Goal: Check status: Check status

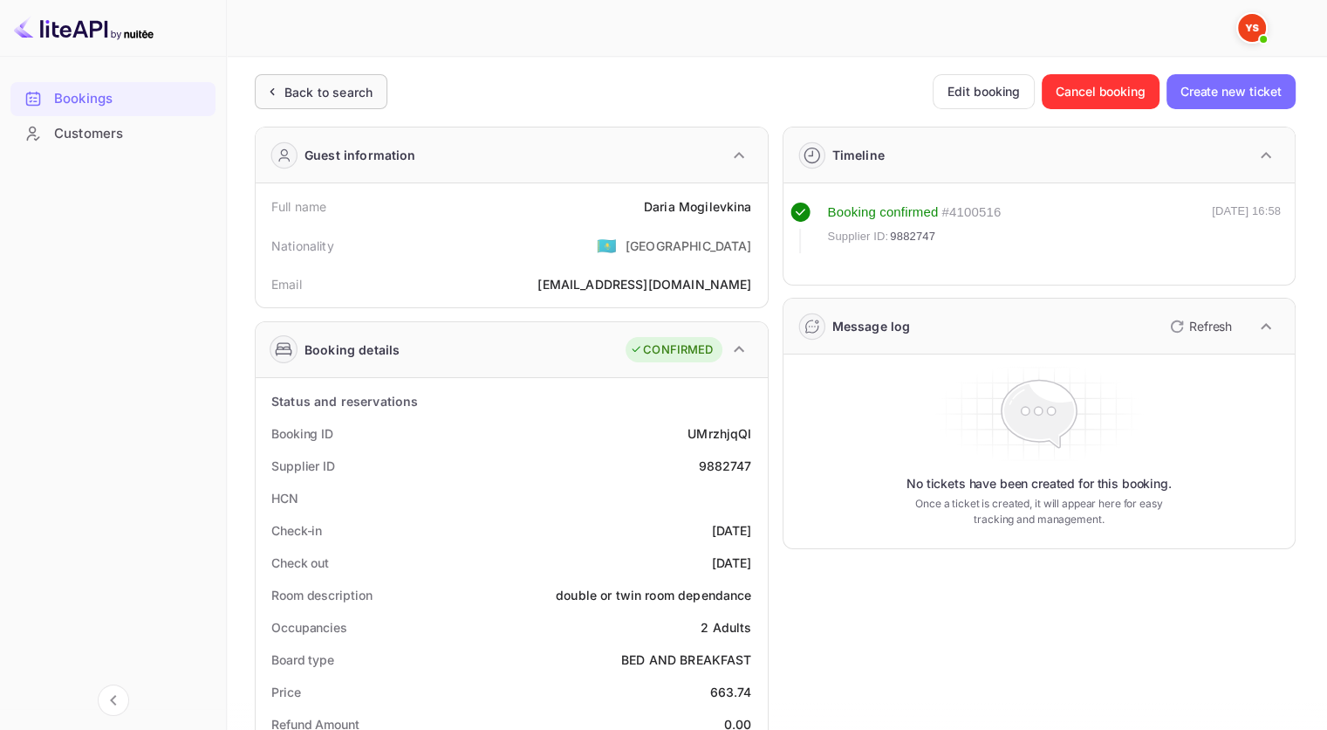
click at [329, 101] on div "Back to search" at bounding box center [321, 91] width 133 height 35
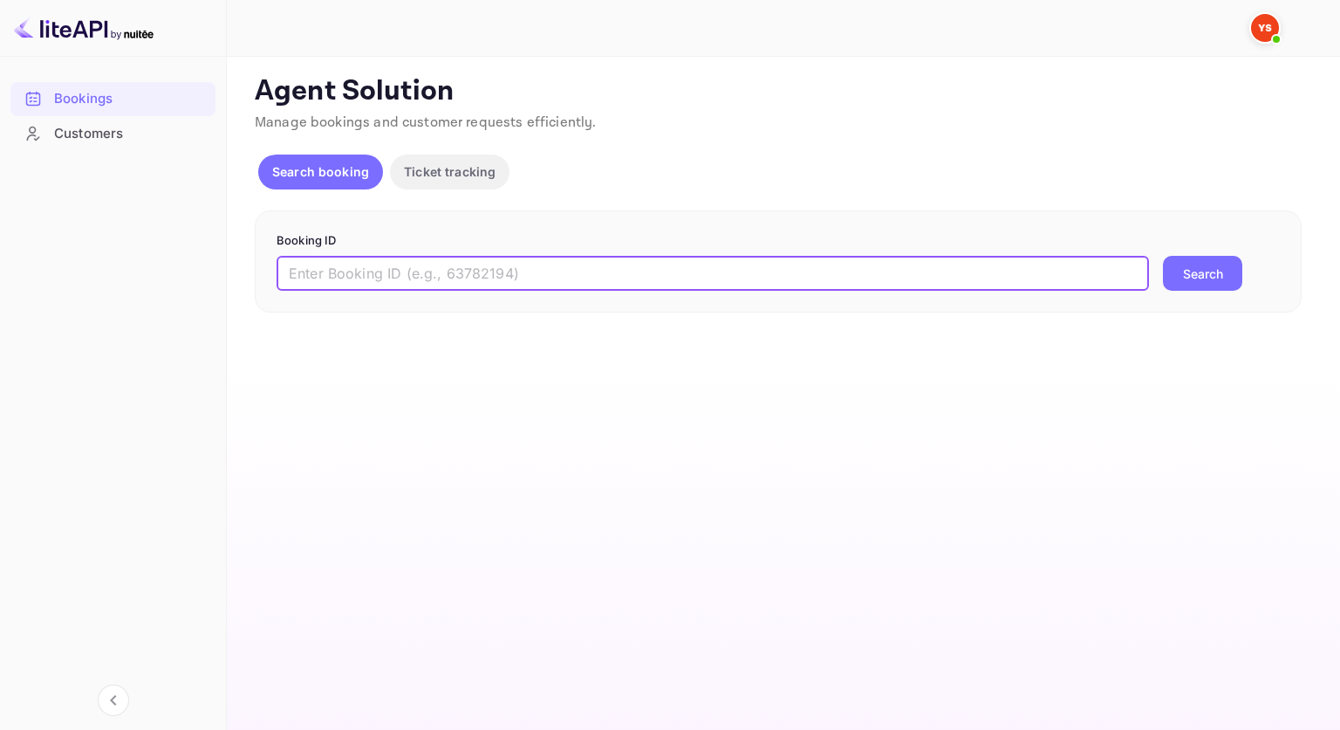
click at [429, 271] on input "text" at bounding box center [713, 273] width 873 height 35
click at [1163, 256] on button "Search" at bounding box center [1202, 273] width 79 height 35
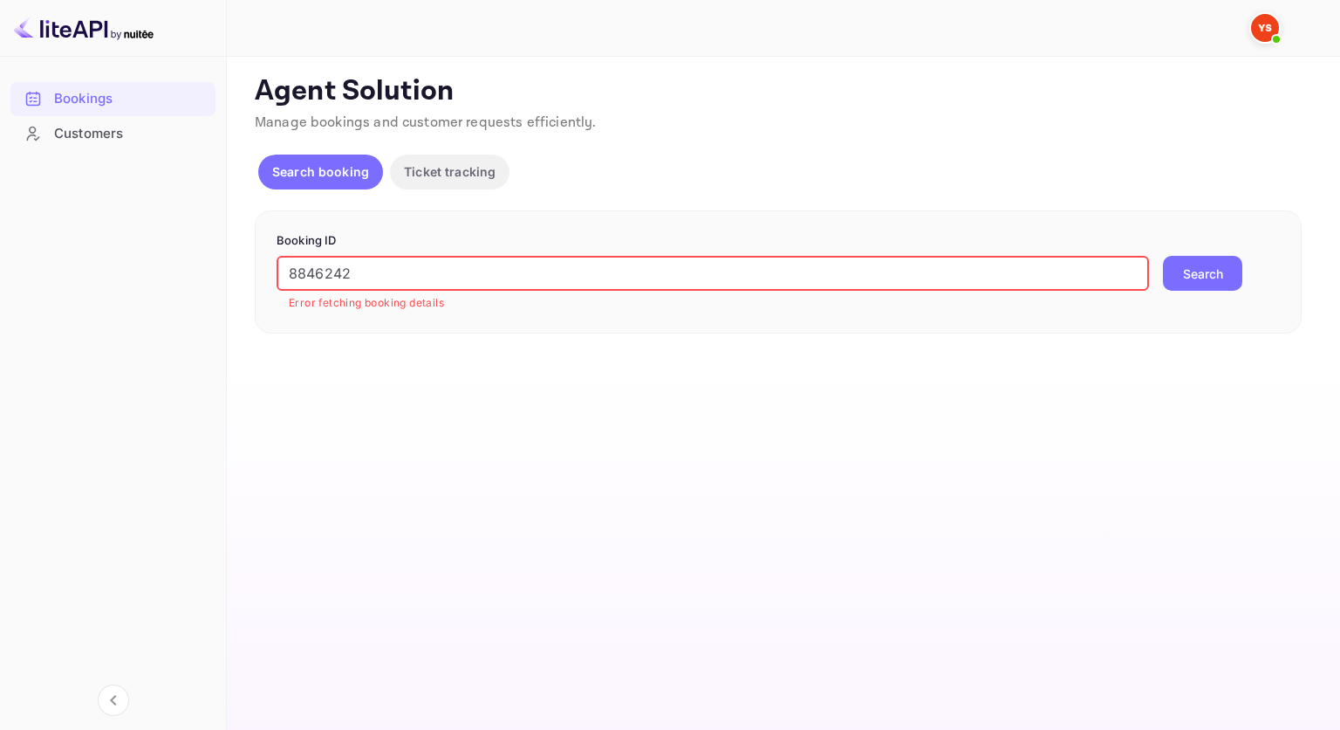
click at [318, 271] on input "8846242" at bounding box center [713, 273] width 873 height 35
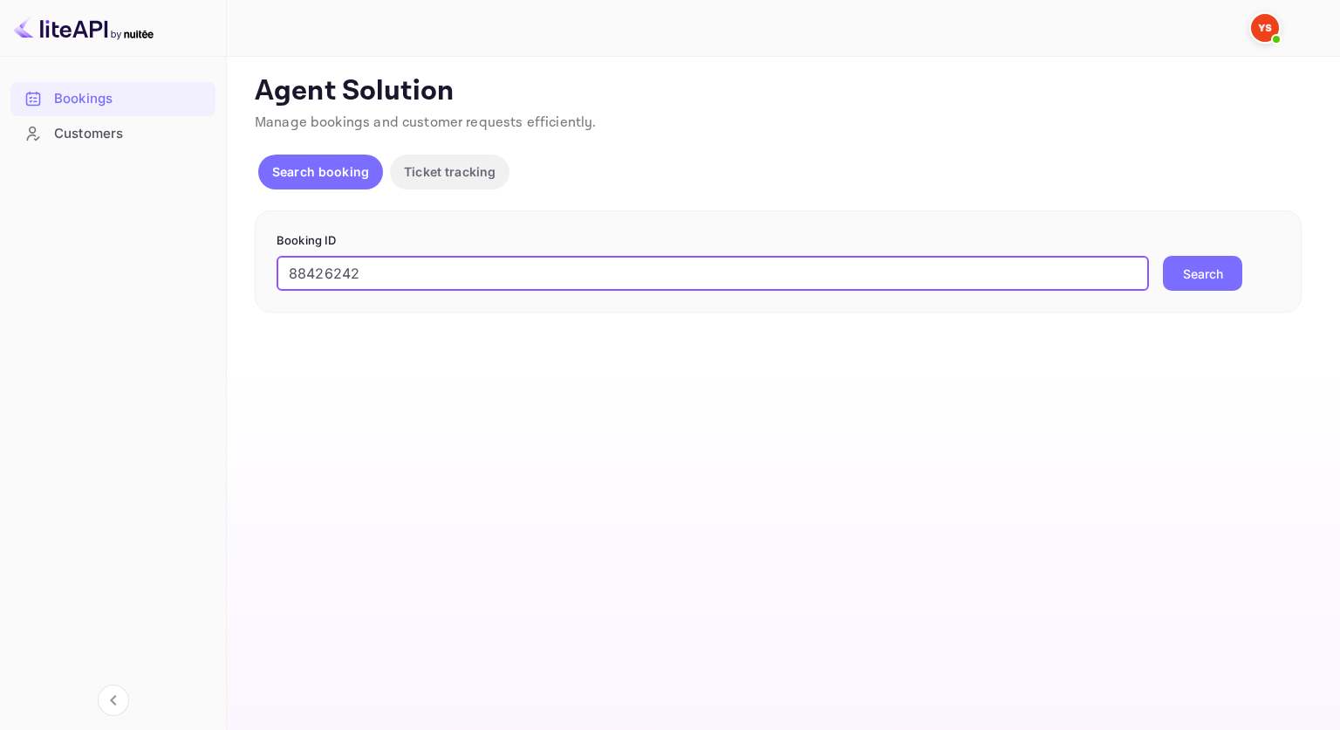
click at [342, 270] on input "88426242" at bounding box center [713, 273] width 873 height 35
type input "8842642"
click at [1163, 256] on button "Search" at bounding box center [1202, 273] width 79 height 35
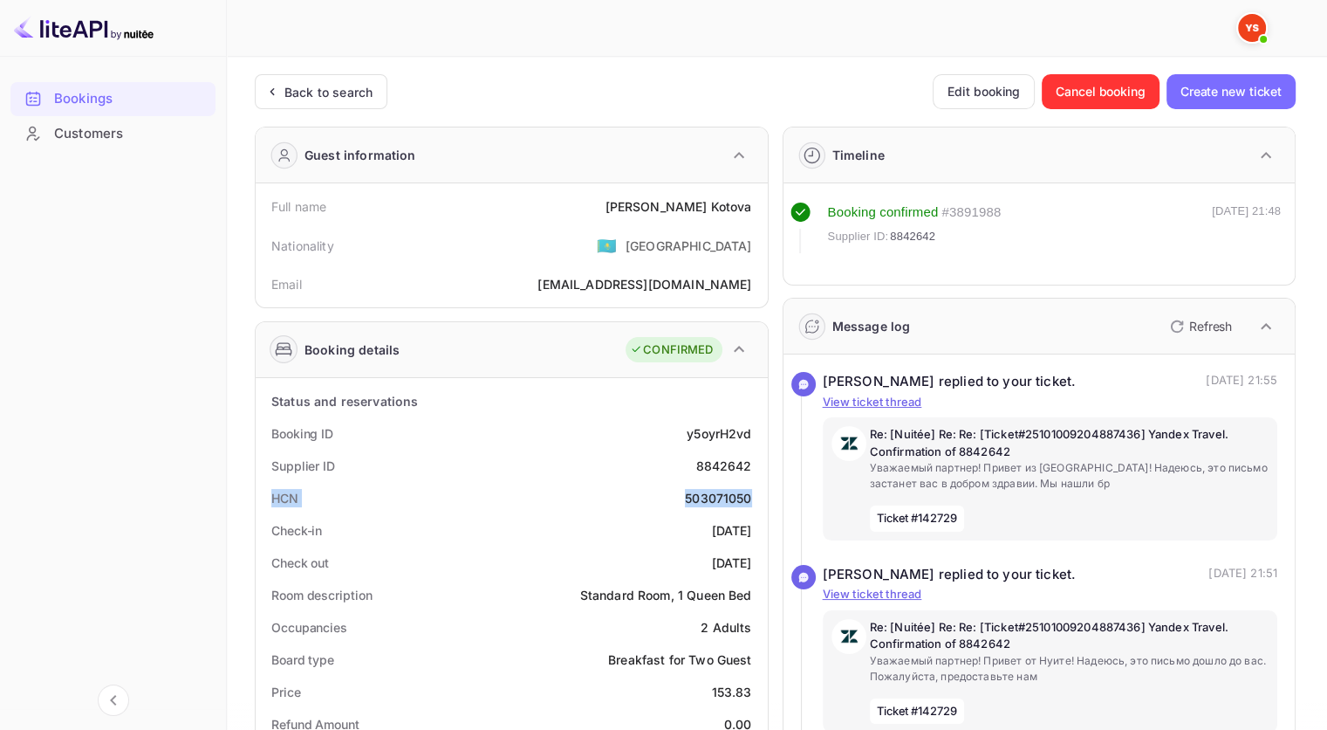
drag, startPoint x: 306, startPoint y: 490, endPoint x: 761, endPoint y: 491, distance: 454.6
